Goal: Task Accomplishment & Management: Complete application form

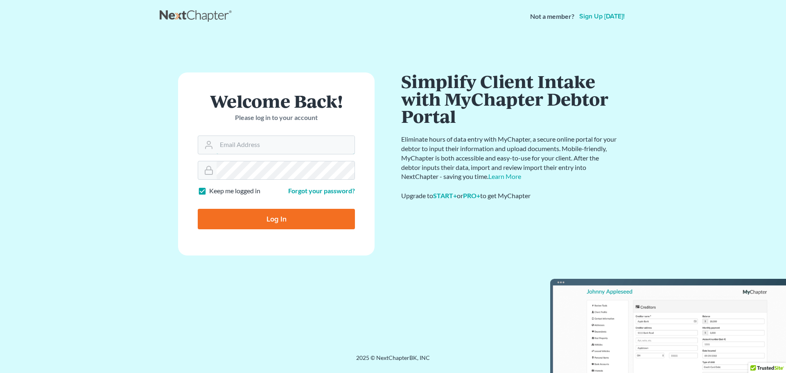
type input "pdoyle@hpgrlaw.com"
click at [290, 214] on input "Log In" at bounding box center [276, 219] width 157 height 20
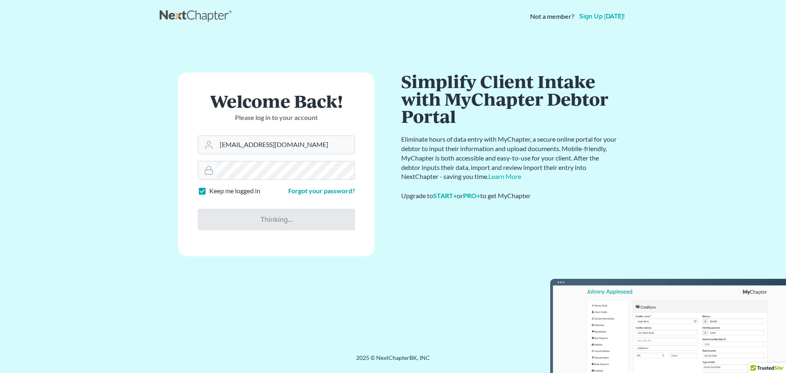
type input "Thinking..."
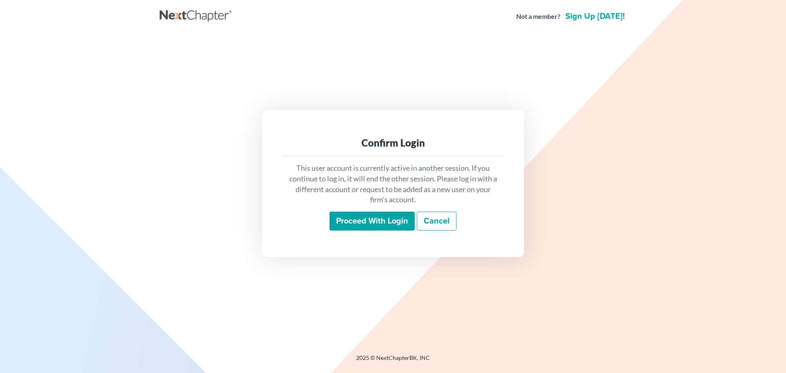
click at [406, 217] on input "Proceed with login" at bounding box center [371, 221] width 85 height 19
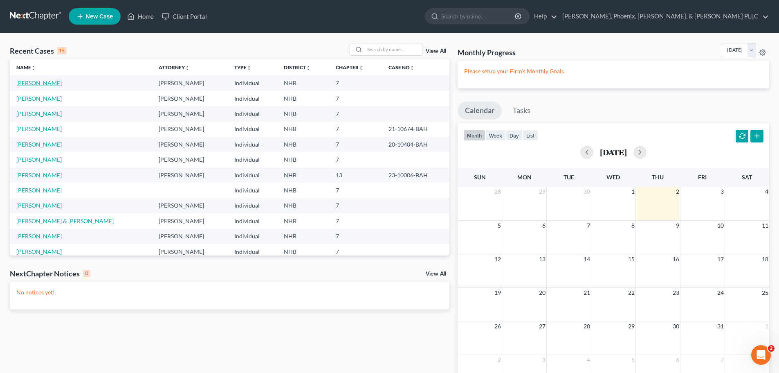
click at [47, 82] on link "McMullin, Anna" at bounding box center [38, 82] width 45 height 7
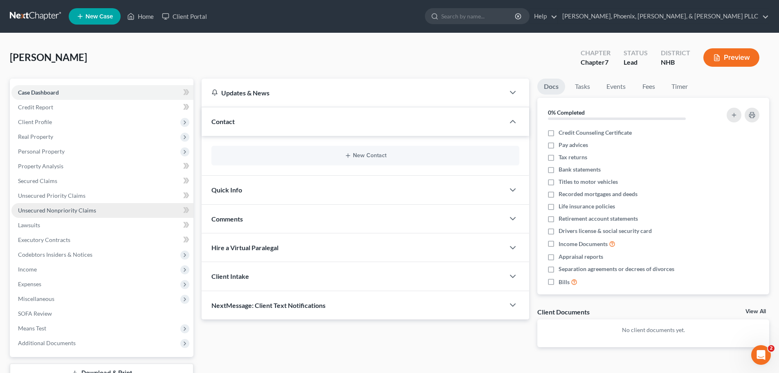
click at [50, 211] on span "Unsecured Nonpriority Claims" at bounding box center [57, 210] width 78 height 7
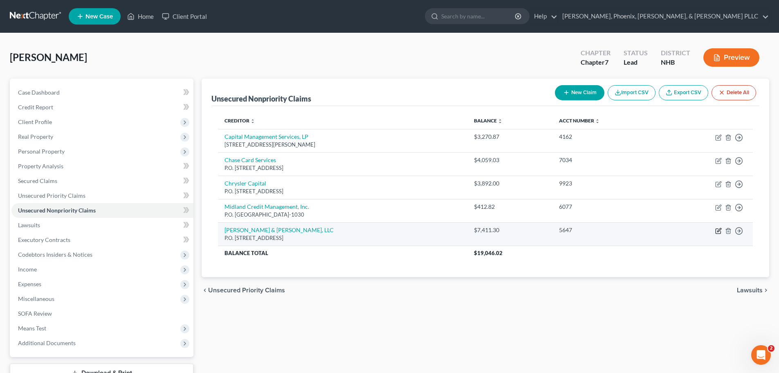
click at [717, 228] on icon "button" at bounding box center [719, 230] width 7 height 7
select select "35"
select select "2"
select select "0"
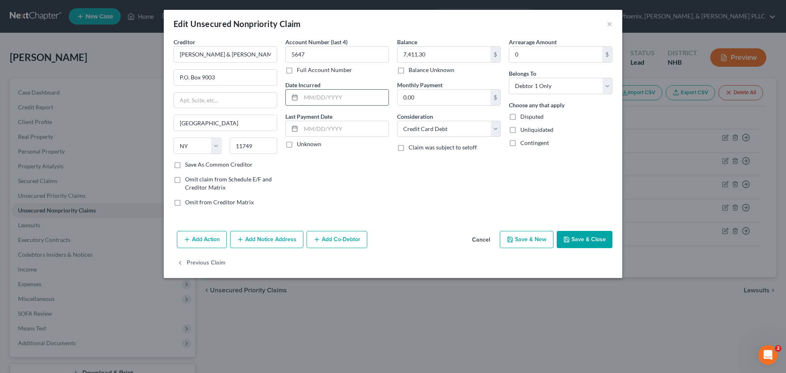
click at [316, 97] on input "text" at bounding box center [345, 98] width 88 height 16
click at [306, 96] on input "text" at bounding box center [345, 98] width 88 height 16
type input "01/01/2022"
click at [307, 127] on input "text" at bounding box center [345, 129] width 88 height 16
type input "12/31/2023"
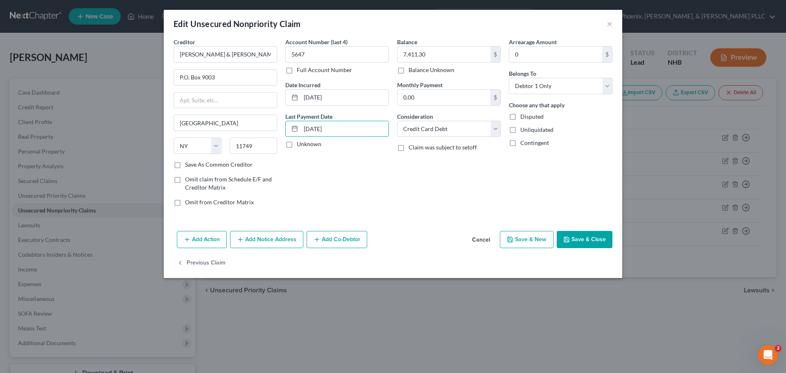
click at [595, 238] on button "Save & Close" at bounding box center [584, 239] width 56 height 17
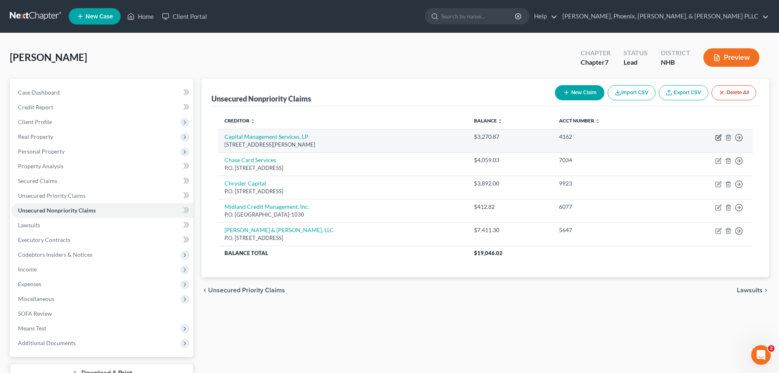
click at [718, 136] on icon "button" at bounding box center [719, 137] width 7 height 7
select select "35"
select select "2"
select select "0"
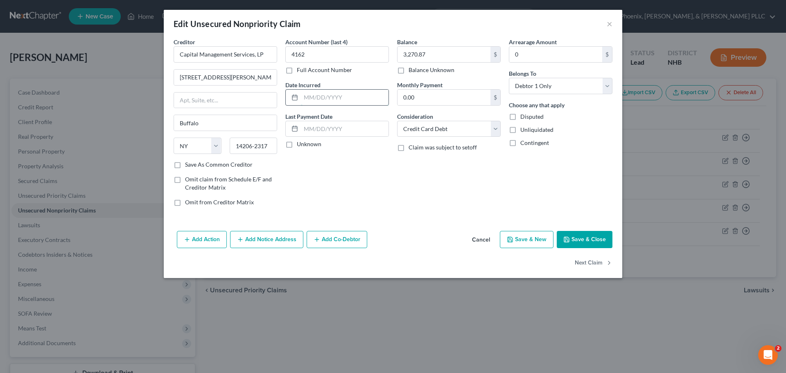
click at [333, 97] on input "text" at bounding box center [345, 98] width 88 height 16
type input "01/01/2022"
click at [318, 135] on input "text" at bounding box center [345, 129] width 88 height 16
type input "12/31/2023"
click at [569, 241] on icon "button" at bounding box center [566, 239] width 7 height 7
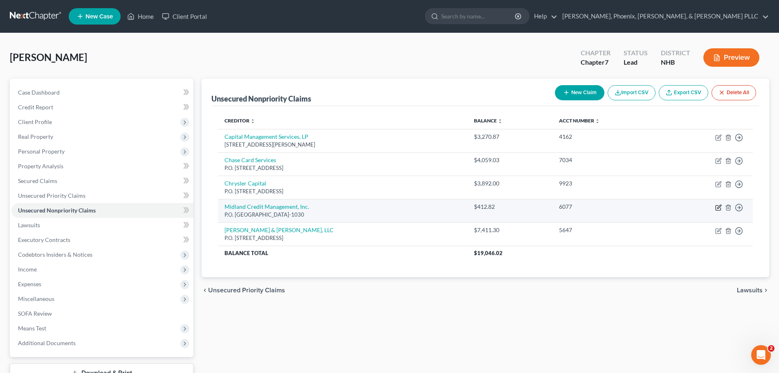
click at [719, 207] on icon "button" at bounding box center [719, 207] width 7 height 7
select select "4"
select select "2"
select select "0"
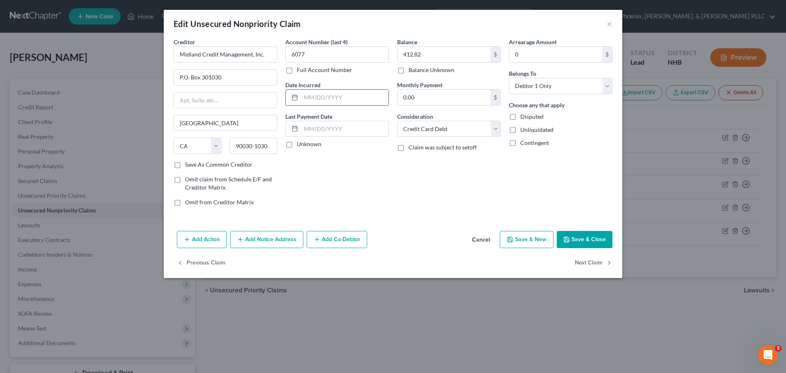
click at [315, 100] on input "text" at bounding box center [345, 98] width 88 height 16
type input "01/01/2016"
click at [317, 132] on input "text" at bounding box center [345, 129] width 88 height 16
type input "12/31/2023"
click at [600, 236] on button "Save & Close" at bounding box center [584, 239] width 56 height 17
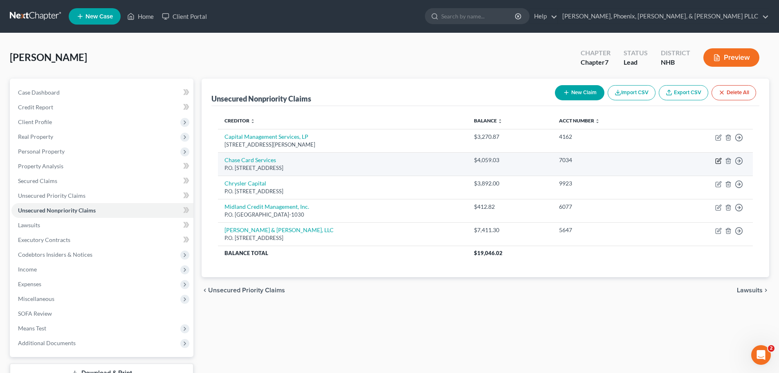
click at [721, 160] on icon "button" at bounding box center [720, 160] width 4 height 4
select select "7"
select select "2"
select select "0"
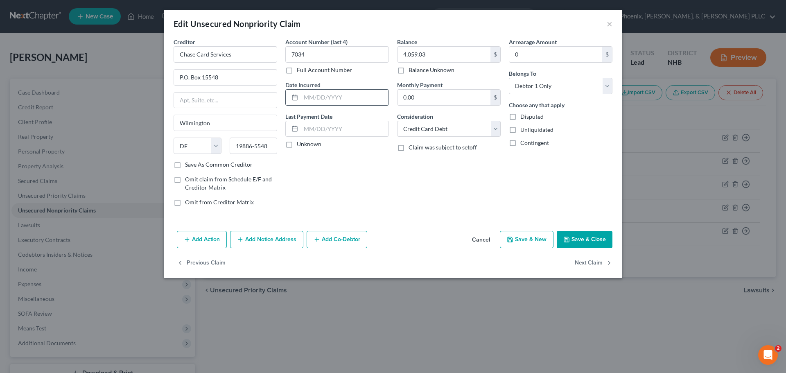
click at [318, 101] on input "text" at bounding box center [345, 98] width 88 height 16
type input "01/01/2022"
click at [316, 126] on input "text" at bounding box center [345, 129] width 88 height 16
type input "12/31/2023"
drag, startPoint x: 583, startPoint y: 240, endPoint x: 585, endPoint y: 230, distance: 10.8
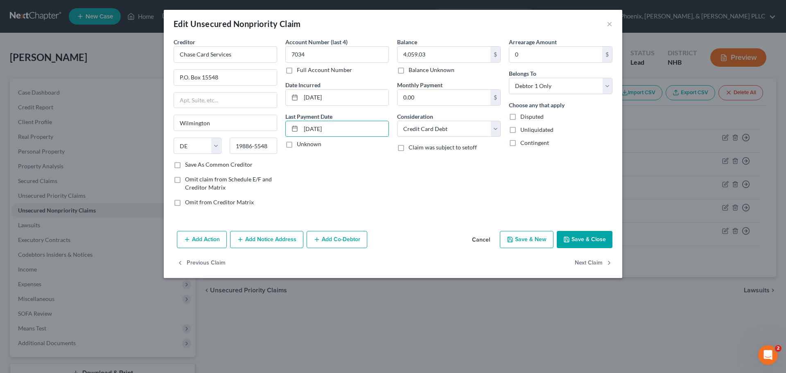
click at [583, 240] on button "Save & Close" at bounding box center [584, 239] width 56 height 17
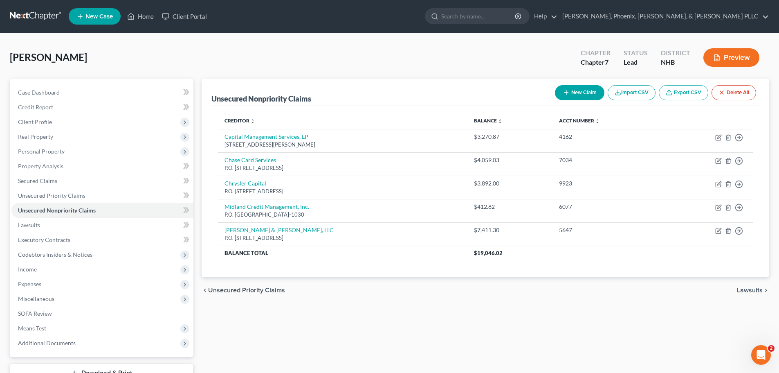
click at [732, 58] on button "Preview" at bounding box center [732, 57] width 56 height 18
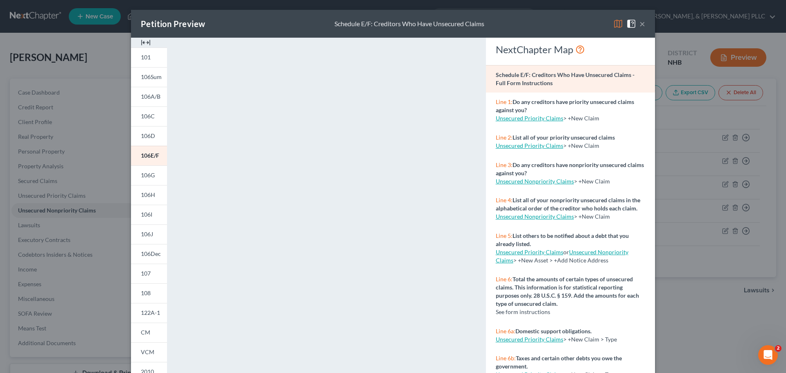
click at [36, 312] on div "Petition Preview Schedule E/F: Creditors Who Have Unsecured Claims × 101 106Sum…" at bounding box center [393, 186] width 786 height 373
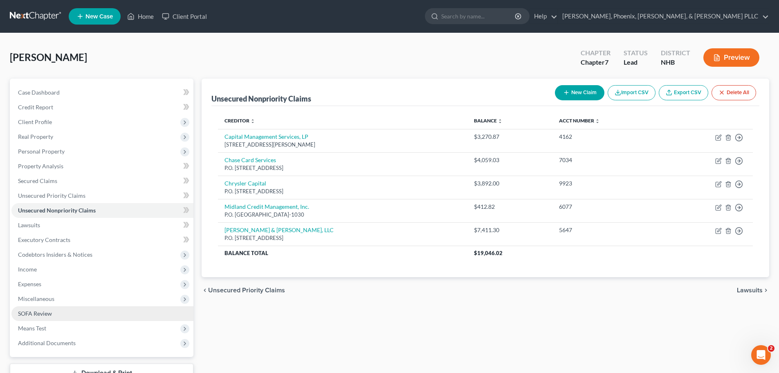
click at [37, 310] on span "SOFA Review" at bounding box center [35, 313] width 34 height 7
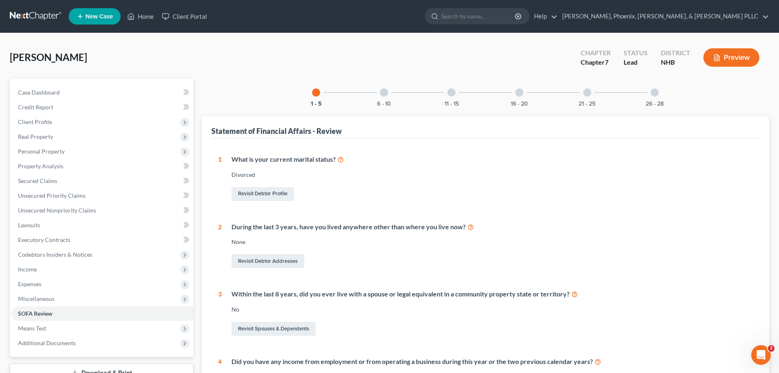
click at [728, 59] on button "Preview" at bounding box center [732, 57] width 56 height 18
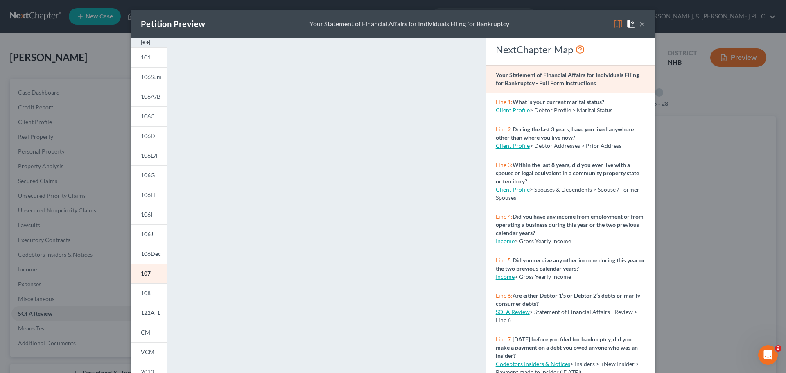
click at [640, 22] on button "×" at bounding box center [642, 24] width 6 height 10
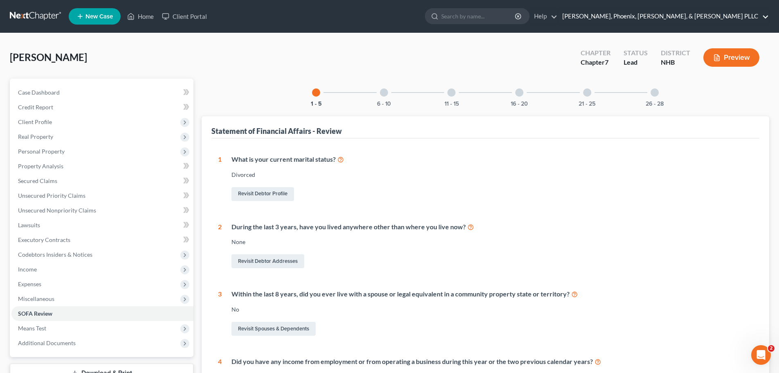
click at [767, 11] on link "Hoefle, Phoenix, Gormley, & Roberts PLLC" at bounding box center [664, 16] width 211 height 15
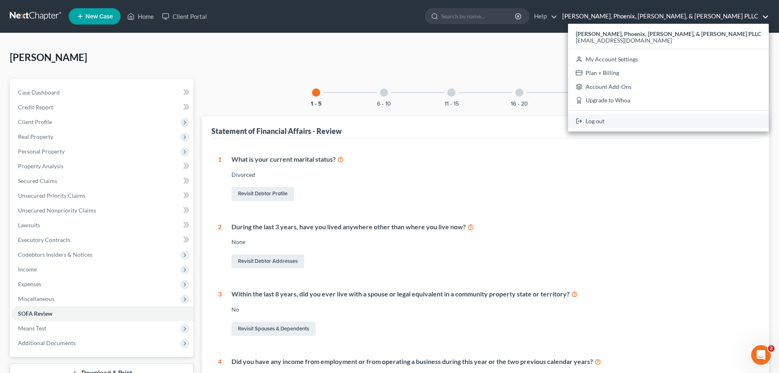
click at [677, 121] on link "Log out" at bounding box center [668, 121] width 201 height 14
